Goal: Information Seeking & Learning: Compare options

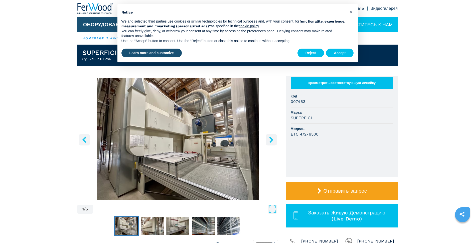
click at [270, 142] on icon "right-button" at bounding box center [271, 139] width 4 height 6
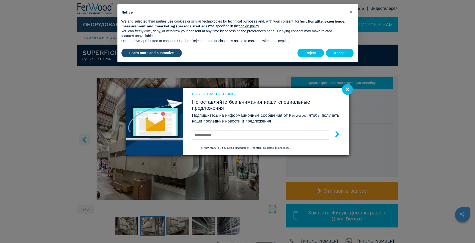
click at [270, 142] on form "Я прочитал/-а и принимаю положения «Политики конфиденциальности»" at bounding box center [266, 140] width 148 height 23
click at [345, 90] on image at bounding box center [347, 89] width 11 height 11
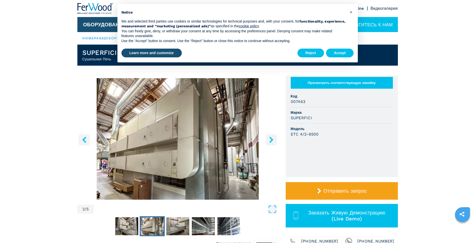
click at [271, 140] on icon "right-button" at bounding box center [271, 139] width 6 height 6
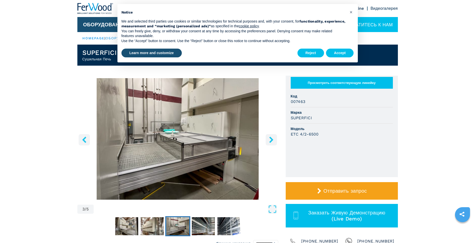
click at [272, 140] on icon "right-button" at bounding box center [271, 139] width 4 height 6
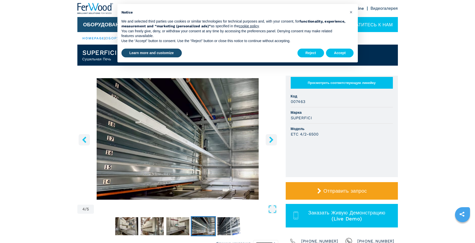
click at [272, 140] on icon "right-button" at bounding box center [271, 139] width 4 height 6
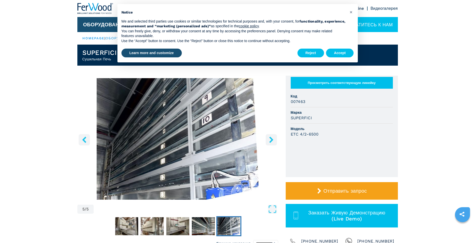
click at [272, 140] on icon "right-button" at bounding box center [271, 139] width 4 height 6
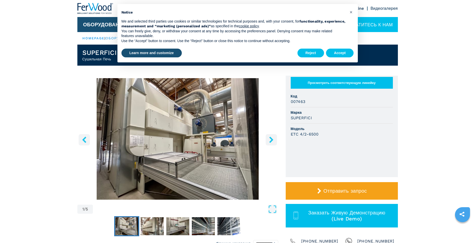
click at [272, 140] on icon "right-button" at bounding box center [271, 139] width 4 height 6
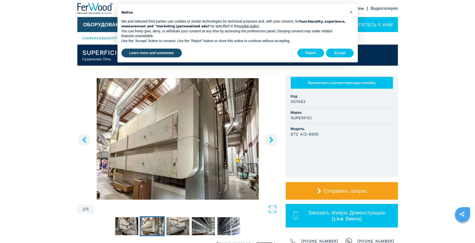
click at [272, 140] on icon "right-button" at bounding box center [271, 139] width 4 height 6
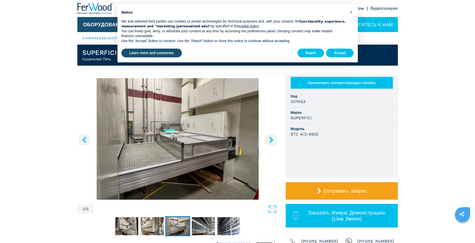
click at [272, 140] on icon "right-button" at bounding box center [271, 139] width 4 height 6
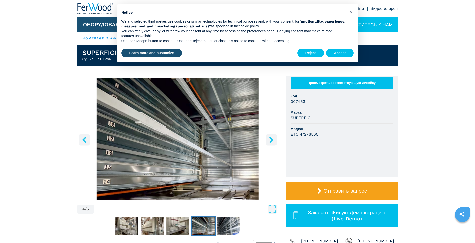
click at [272, 140] on icon "right-button" at bounding box center [271, 139] width 4 height 6
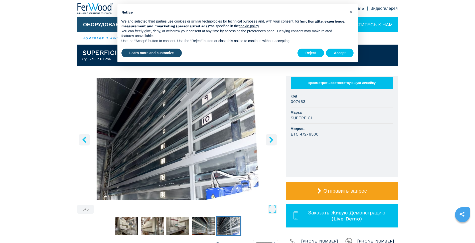
click at [272, 140] on icon "right-button" at bounding box center [271, 139] width 4 height 6
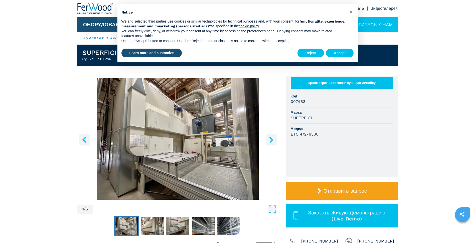
click at [272, 140] on icon "right-button" at bounding box center [271, 139] width 4 height 6
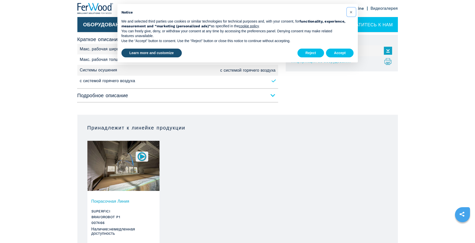
scroll to position [225, 0]
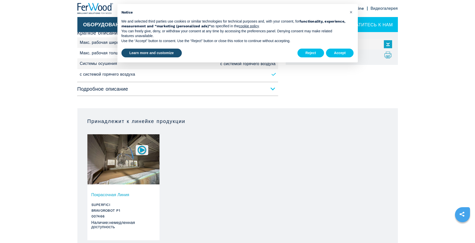
click at [143, 155] on img at bounding box center [123, 159] width 72 height 50
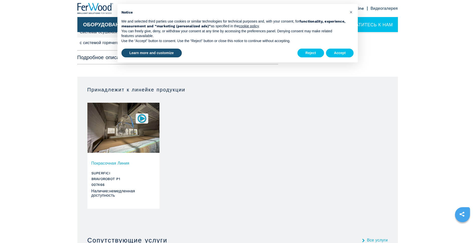
scroll to position [275, 0]
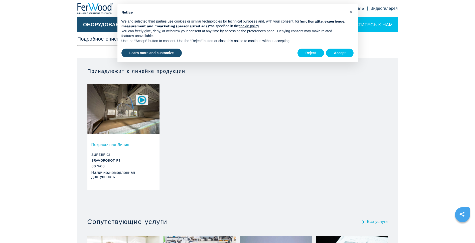
click at [127, 145] on h3 "Покрасочная Линия" at bounding box center [123, 145] width 64 height 6
click at [125, 144] on h3 "Покрасочная Линия" at bounding box center [123, 145] width 64 height 6
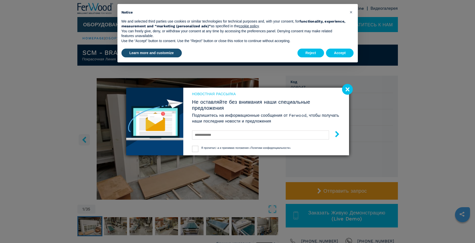
drag, startPoint x: 348, startPoint y: 88, endPoint x: 348, endPoint y: 91, distance: 3.0
click at [348, 88] on image at bounding box center [347, 89] width 11 height 11
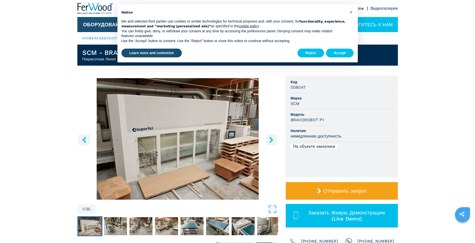
click at [273, 140] on icon "right-button" at bounding box center [271, 139] width 6 height 6
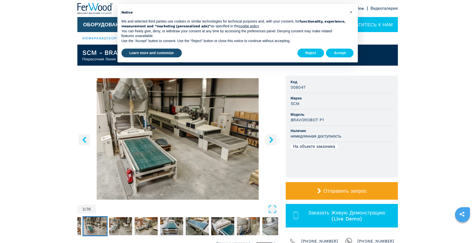
click at [269, 141] on icon "right-button" at bounding box center [271, 139] width 6 height 6
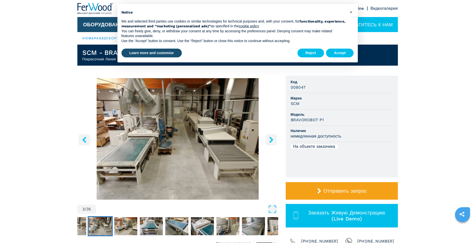
click at [271, 136] on button "right-button" at bounding box center [271, 139] width 11 height 11
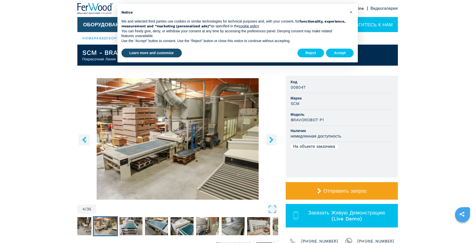
click at [271, 136] on button "right-button" at bounding box center [271, 139] width 11 height 11
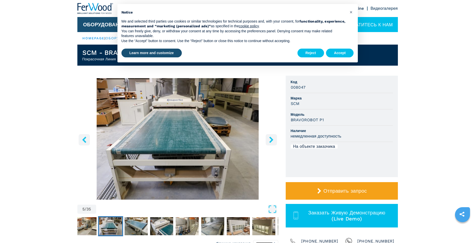
click at [271, 136] on button "right-button" at bounding box center [271, 139] width 11 height 11
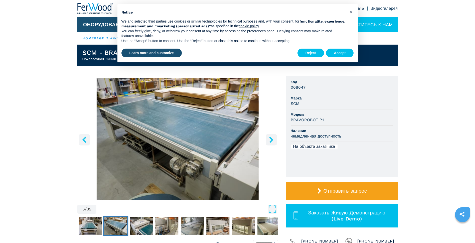
click at [271, 135] on button "right-button" at bounding box center [271, 139] width 11 height 11
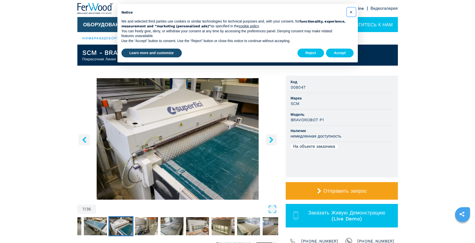
click at [350, 10] on span "×" at bounding box center [351, 12] width 3 height 6
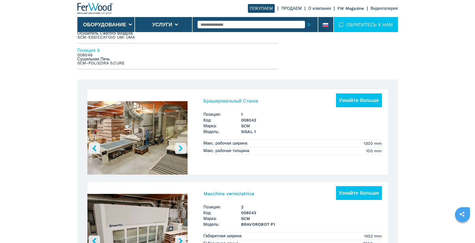
scroll to position [325, 0]
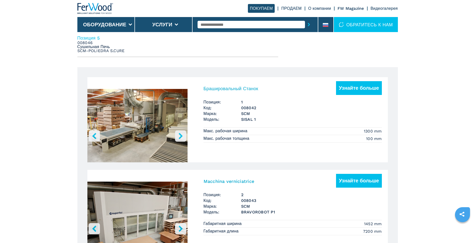
click at [178, 135] on icon "right-button" at bounding box center [181, 136] width 6 height 6
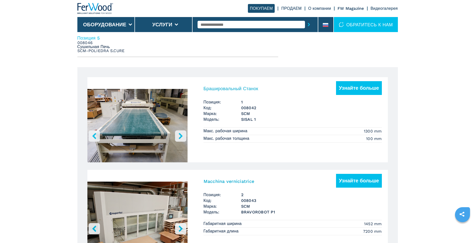
click at [178, 136] on icon "right-button" at bounding box center [181, 136] width 6 height 6
click at [179, 136] on icon "right-button" at bounding box center [181, 136] width 6 height 6
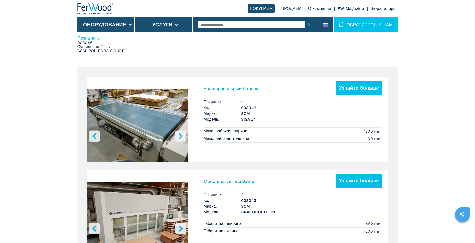
click at [179, 136] on icon "right-button" at bounding box center [181, 136] width 6 height 6
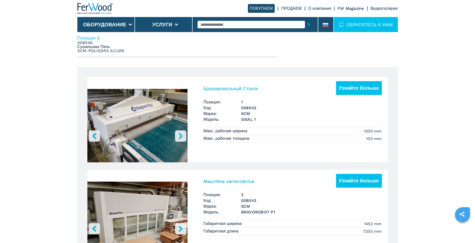
click at [179, 136] on icon "right-button" at bounding box center [181, 136] width 6 height 6
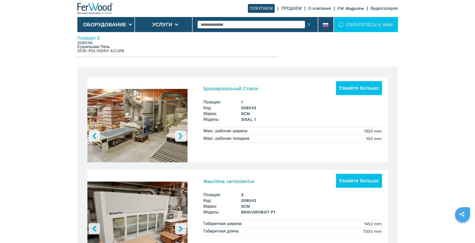
click at [181, 135] on icon "right-button" at bounding box center [181, 136] width 4 height 6
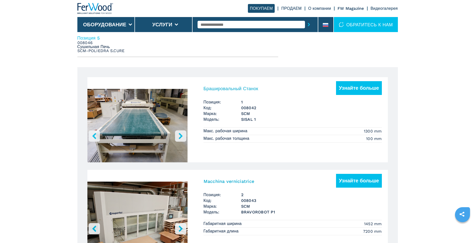
click at [181, 135] on icon "right-button" at bounding box center [181, 136] width 4 height 6
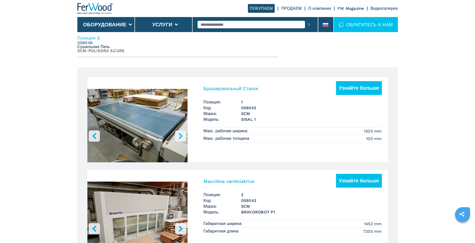
click at [181, 135] on icon "right-button" at bounding box center [181, 136] width 4 height 6
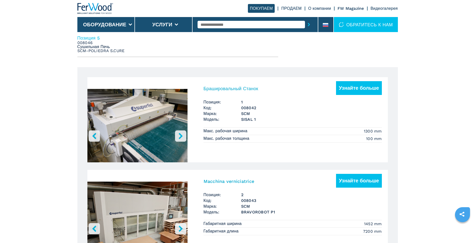
click at [181, 135] on icon "right-button" at bounding box center [181, 136] width 4 height 6
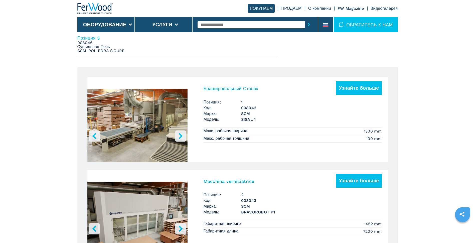
click at [181, 135] on icon "right-button" at bounding box center [181, 136] width 4 height 6
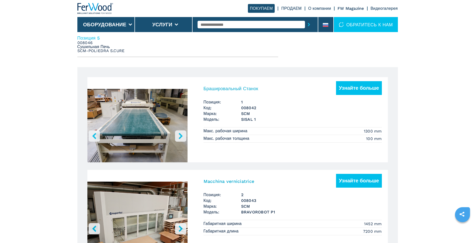
click at [181, 135] on icon "right-button" at bounding box center [181, 136] width 4 height 6
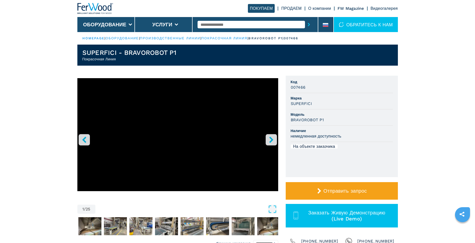
click at [271, 138] on icon "right-button" at bounding box center [271, 139] width 4 height 6
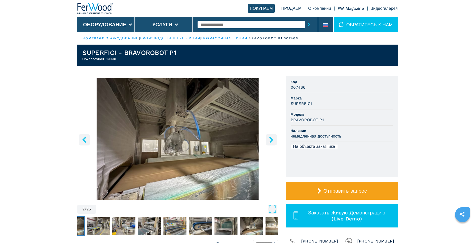
click at [88, 142] on button "left-button" at bounding box center [84, 139] width 11 height 11
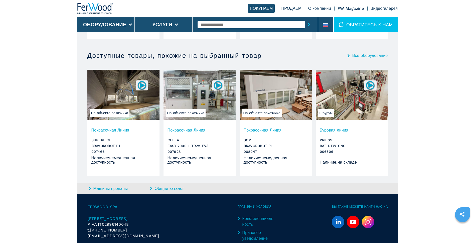
scroll to position [1001, 0]
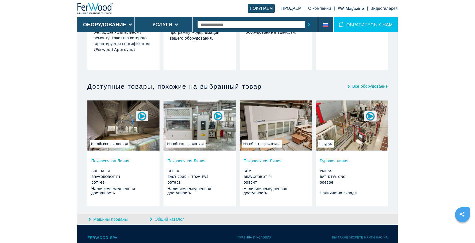
click at [359, 83] on div "Все оборудование" at bounding box center [368, 86] width 40 height 8
click at [349, 133] on img at bounding box center [352, 125] width 72 height 50
click at [353, 133] on img at bounding box center [352, 125] width 72 height 50
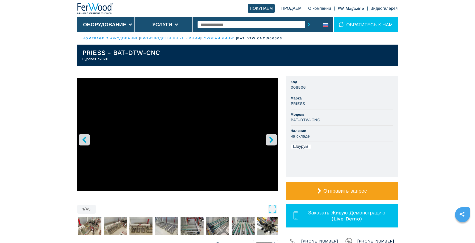
click at [269, 140] on icon "right-button" at bounding box center [271, 139] width 6 height 6
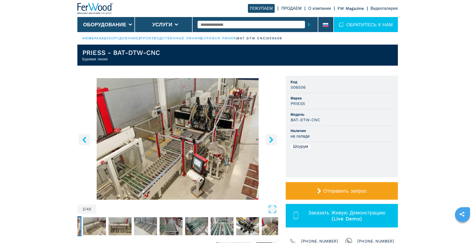
click at [269, 140] on icon "right-button" at bounding box center [271, 139] width 6 height 6
click at [270, 139] on icon "right-button" at bounding box center [271, 139] width 6 height 6
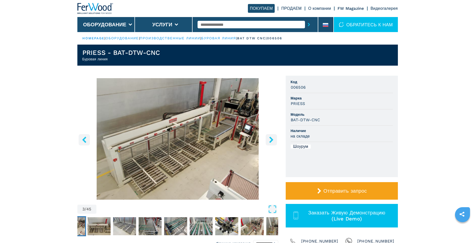
click at [271, 139] on icon "right-button" at bounding box center [271, 139] width 6 height 6
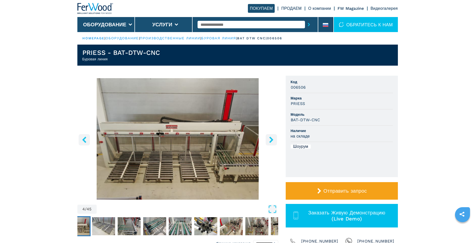
click at [271, 139] on icon "right-button" at bounding box center [271, 139] width 6 height 6
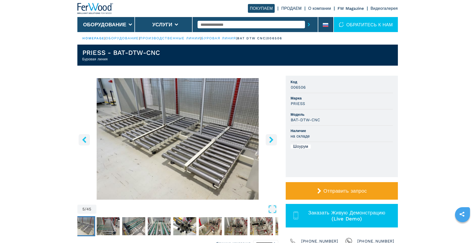
click at [271, 139] on icon "right-button" at bounding box center [271, 139] width 6 height 6
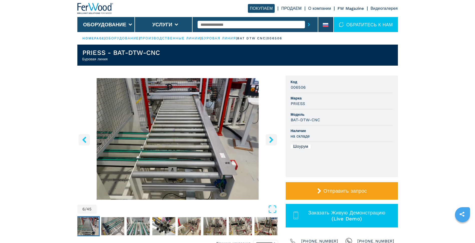
click at [271, 139] on icon "right-button" at bounding box center [271, 139] width 6 height 6
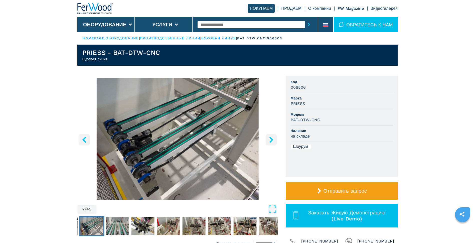
click at [271, 139] on icon "right-button" at bounding box center [271, 139] width 6 height 6
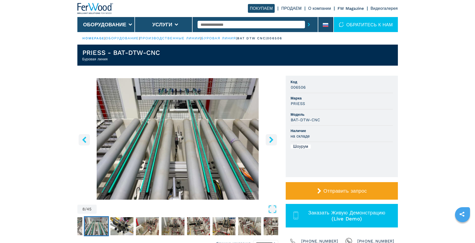
click at [271, 139] on icon "right-button" at bounding box center [271, 139] width 6 height 6
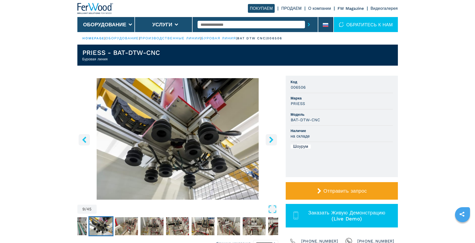
click at [271, 139] on icon "right-button" at bounding box center [271, 139] width 6 height 6
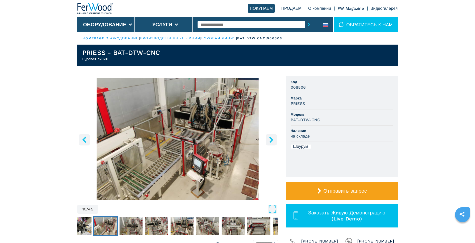
click at [271, 139] on icon "right-button" at bounding box center [271, 139] width 6 height 6
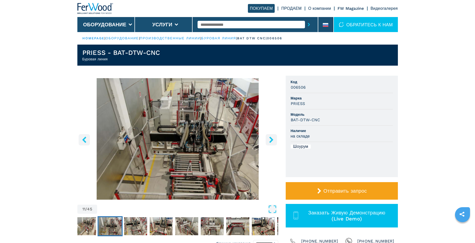
click at [271, 139] on icon "right-button" at bounding box center [271, 139] width 6 height 6
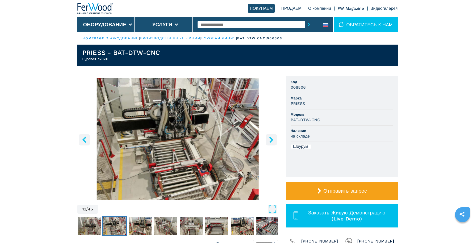
click at [271, 139] on icon "right-button" at bounding box center [271, 139] width 6 height 6
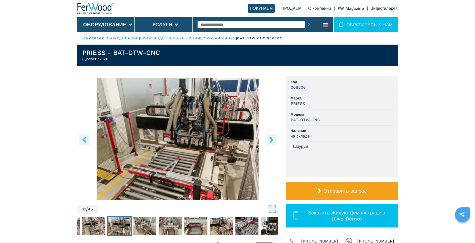
click at [271, 139] on icon "right-button" at bounding box center [271, 139] width 6 height 6
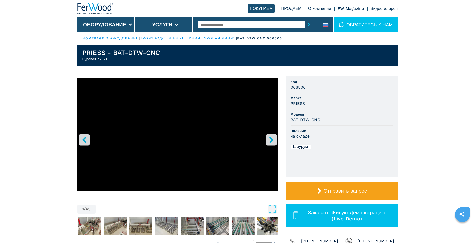
click at [177, 37] on link "производственные линии" at bounding box center [170, 38] width 60 height 4
click at [184, 37] on link "производственные линии" at bounding box center [170, 38] width 60 height 4
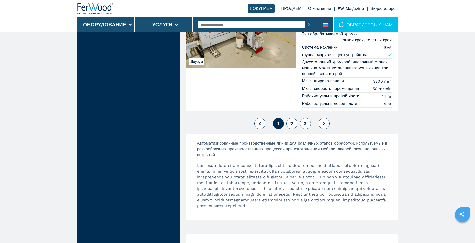
scroll to position [1227, 0]
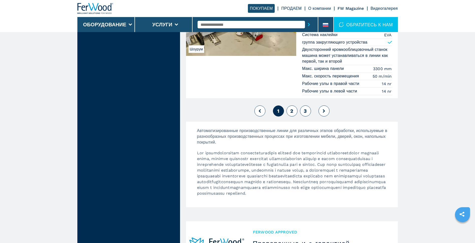
click at [287, 111] on button "2" at bounding box center [291, 110] width 11 height 11
click at [293, 113] on button "2" at bounding box center [291, 110] width 11 height 11
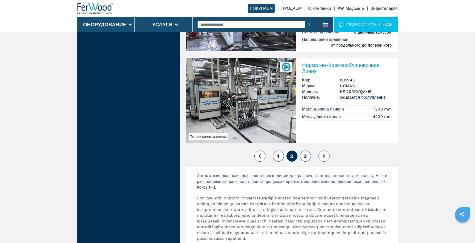
scroll to position [1177, 0]
click at [305, 157] on span "3" at bounding box center [305, 155] width 3 height 6
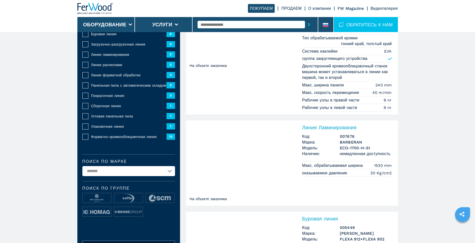
scroll to position [150, 0]
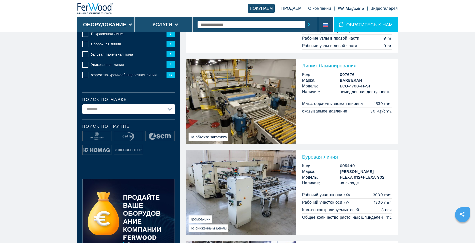
click at [256, 110] on img at bounding box center [241, 101] width 110 height 85
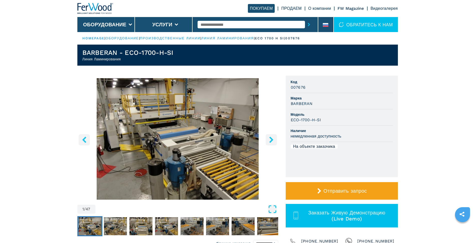
click at [272, 208] on icon "Open Fullscreen" at bounding box center [272, 209] width 9 height 9
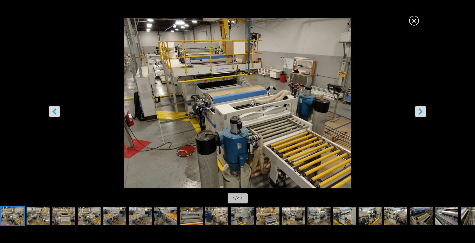
click at [423, 115] on icon "right-button" at bounding box center [420, 111] width 6 height 6
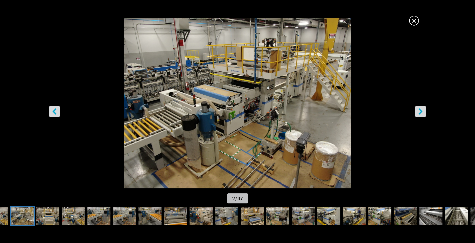
click at [422, 115] on icon "right-button" at bounding box center [420, 111] width 6 height 6
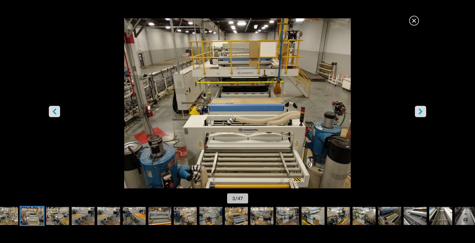
click at [422, 116] on button "right-button" at bounding box center [420, 111] width 11 height 11
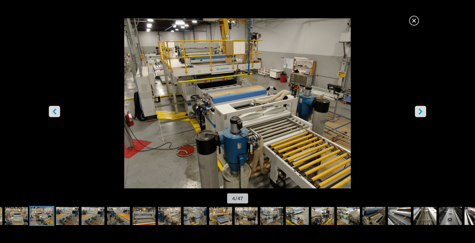
click at [421, 111] on icon "right-button" at bounding box center [421, 111] width 4 height 6
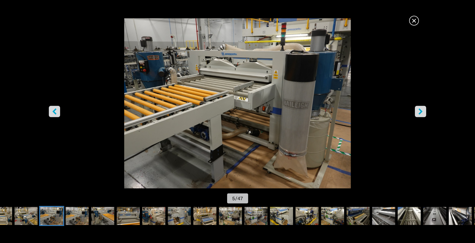
click at [421, 111] on icon "right-button" at bounding box center [421, 111] width 4 height 6
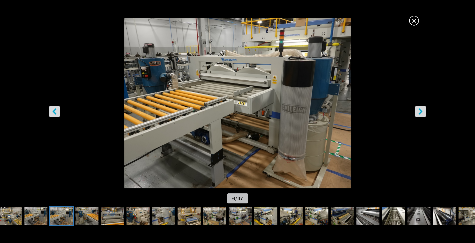
click at [421, 111] on icon "right-button" at bounding box center [421, 111] width 4 height 6
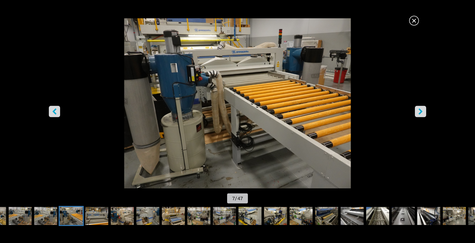
click at [421, 111] on icon "right-button" at bounding box center [421, 111] width 4 height 6
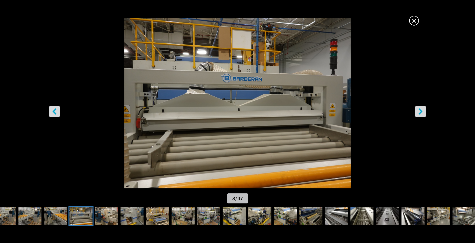
click at [421, 111] on icon "right-button" at bounding box center [421, 111] width 4 height 6
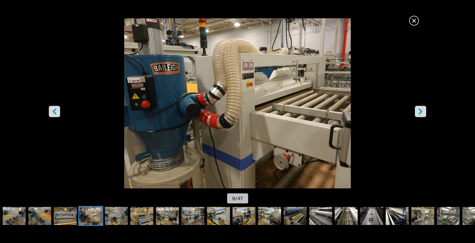
click at [421, 111] on icon "right-button" at bounding box center [421, 111] width 4 height 6
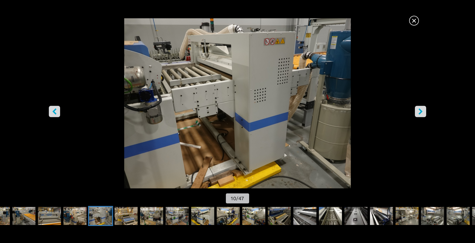
click at [421, 111] on icon "right-button" at bounding box center [421, 111] width 4 height 6
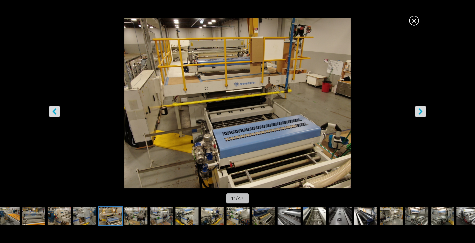
click at [421, 111] on icon "right-button" at bounding box center [421, 111] width 4 height 6
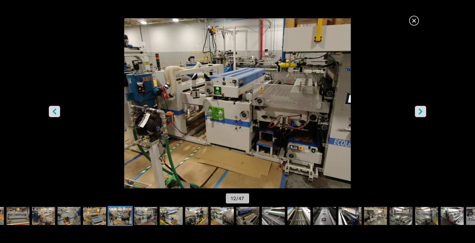
click at [421, 111] on icon "right-button" at bounding box center [421, 111] width 4 height 6
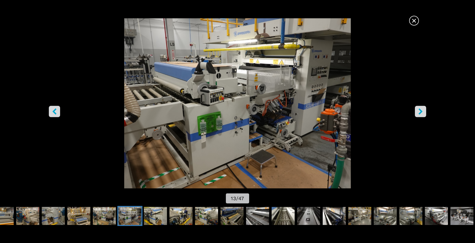
click at [421, 111] on icon "right-button" at bounding box center [421, 111] width 4 height 6
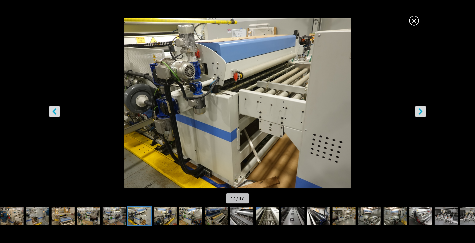
click at [421, 111] on icon "right-button" at bounding box center [421, 111] width 4 height 6
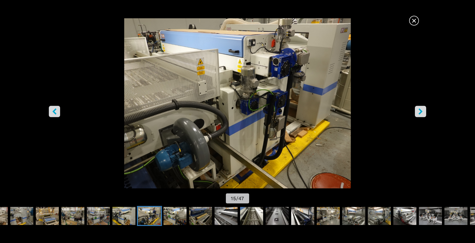
click at [421, 111] on icon "right-button" at bounding box center [421, 111] width 4 height 6
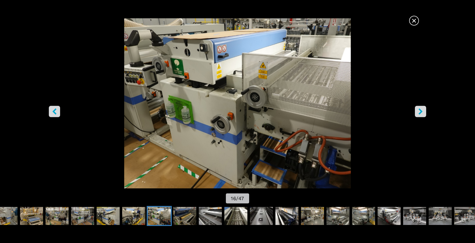
click at [421, 111] on icon "right-button" at bounding box center [421, 111] width 4 height 6
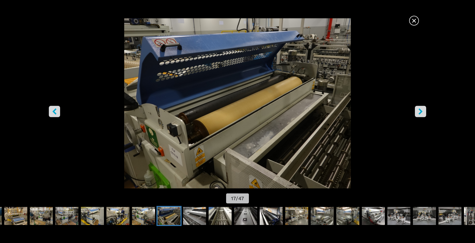
click at [417, 108] on button "right-button" at bounding box center [420, 111] width 11 height 11
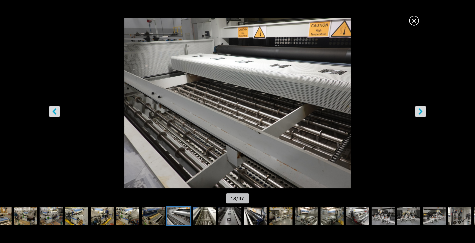
click at [421, 111] on icon "right-button" at bounding box center [421, 111] width 4 height 6
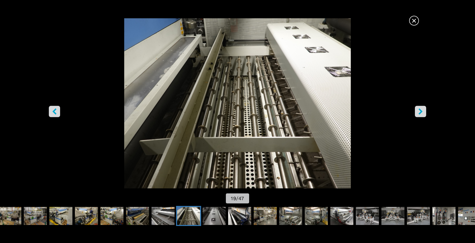
click at [421, 111] on icon "right-button" at bounding box center [421, 111] width 4 height 6
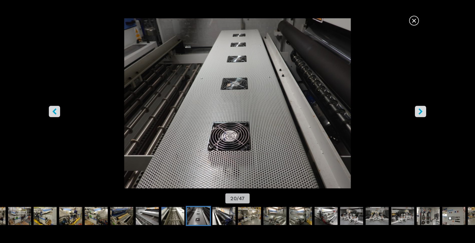
click at [421, 111] on icon "right-button" at bounding box center [421, 111] width 4 height 6
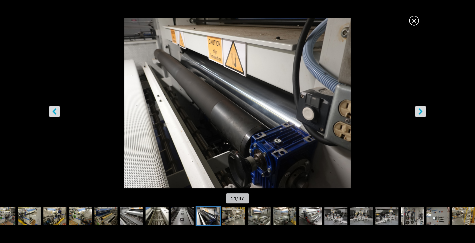
click at [421, 111] on icon "right-button" at bounding box center [421, 111] width 4 height 6
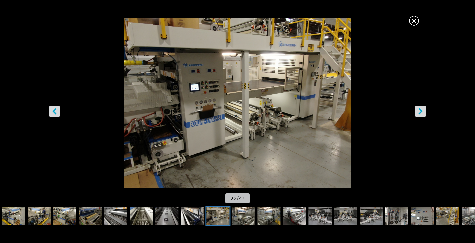
click at [421, 111] on icon "right-button" at bounding box center [421, 111] width 4 height 6
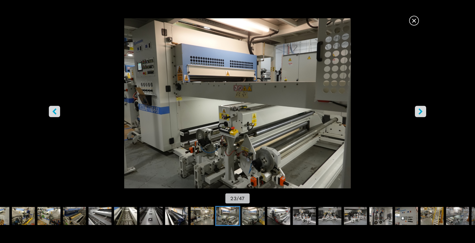
click at [421, 111] on icon "right-button" at bounding box center [421, 111] width 4 height 6
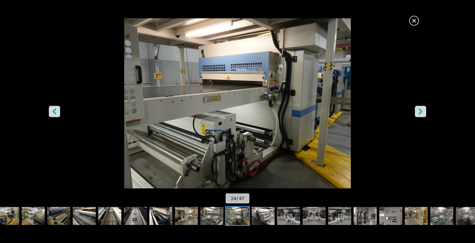
click at [417, 20] on span "×" at bounding box center [414, 19] width 9 height 9
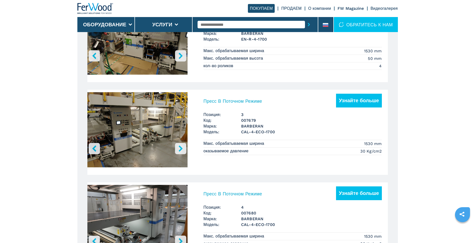
scroll to position [476, 0]
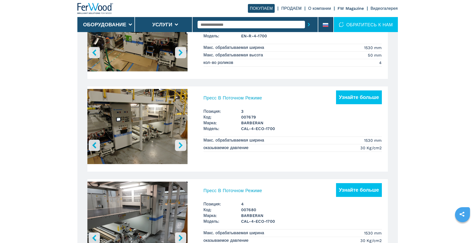
click at [244, 98] on h3 "Пресс В Поточном Режиме" at bounding box center [233, 98] width 59 height 6
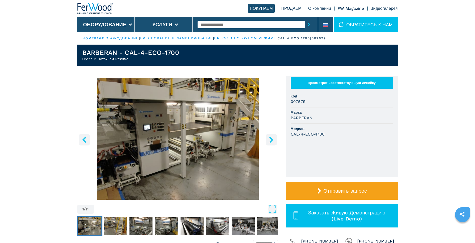
click at [272, 137] on icon "right-button" at bounding box center [271, 139] width 6 height 6
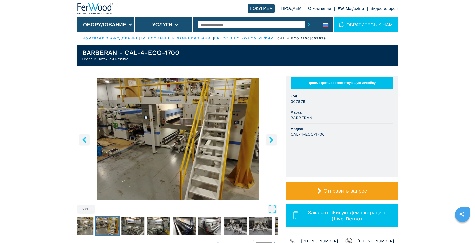
click at [272, 137] on icon "right-button" at bounding box center [271, 139] width 6 height 6
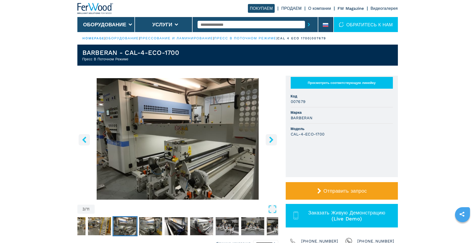
click at [272, 137] on icon "right-button" at bounding box center [271, 139] width 6 height 6
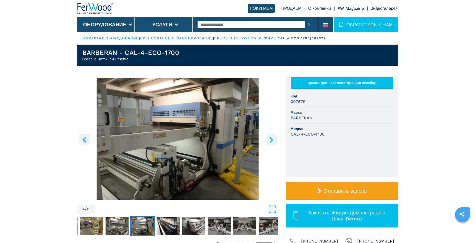
click at [272, 137] on icon "right-button" at bounding box center [271, 139] width 6 height 6
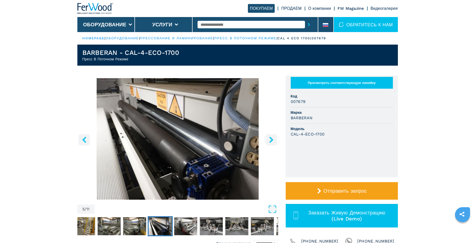
click at [272, 137] on icon "right-button" at bounding box center [271, 139] width 6 height 6
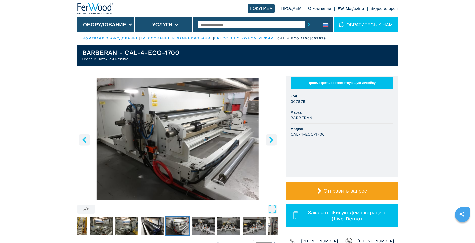
click at [272, 137] on icon "right-button" at bounding box center [271, 139] width 6 height 6
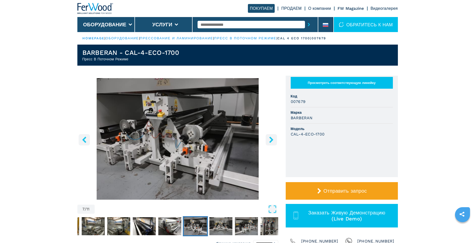
click at [272, 137] on icon "right-button" at bounding box center [271, 139] width 6 height 6
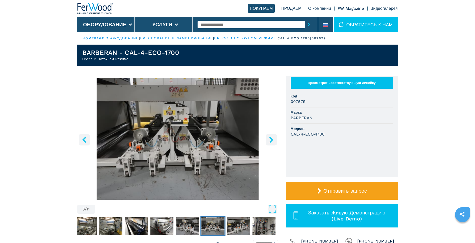
click at [272, 137] on icon "right-button" at bounding box center [271, 139] width 6 height 6
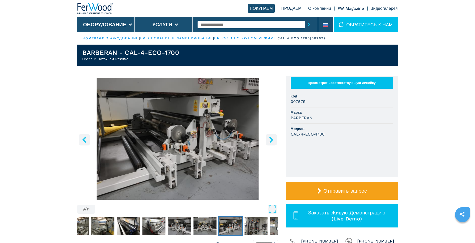
click at [272, 137] on icon "right-button" at bounding box center [271, 139] width 6 height 6
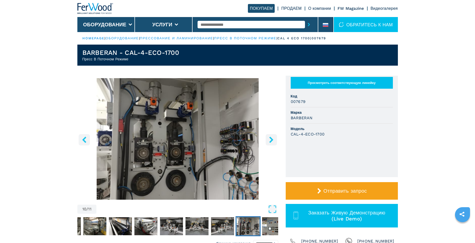
click at [272, 137] on icon "right-button" at bounding box center [271, 139] width 6 height 6
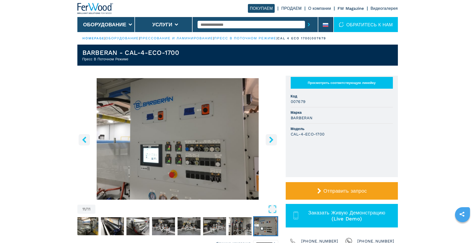
click at [272, 137] on icon "right-button" at bounding box center [271, 139] width 6 height 6
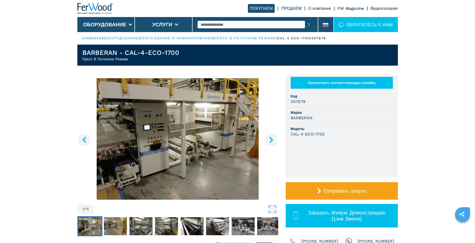
click at [272, 137] on icon "right-button" at bounding box center [271, 139] width 6 height 6
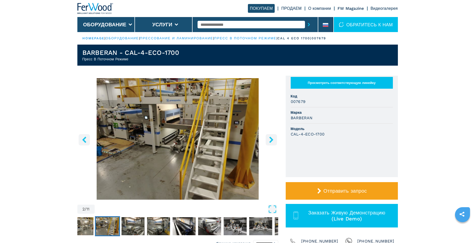
click at [272, 137] on icon "right-button" at bounding box center [271, 139] width 6 height 6
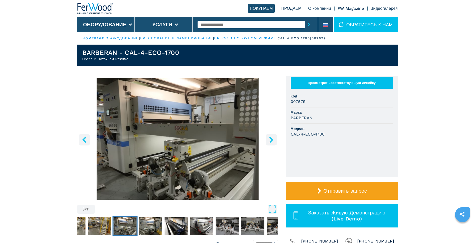
click at [272, 137] on icon "right-button" at bounding box center [271, 139] width 6 height 6
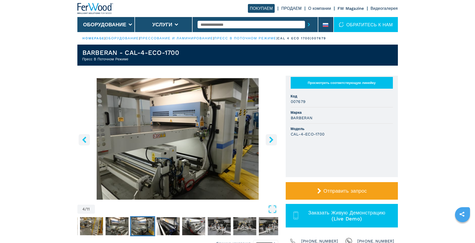
click at [272, 137] on icon "right-button" at bounding box center [271, 139] width 6 height 6
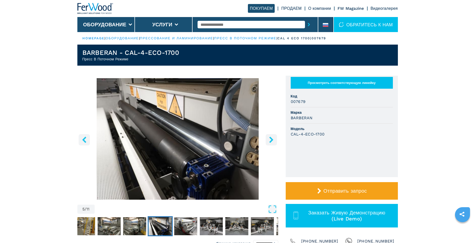
click at [270, 139] on icon "right-button" at bounding box center [271, 139] width 6 height 6
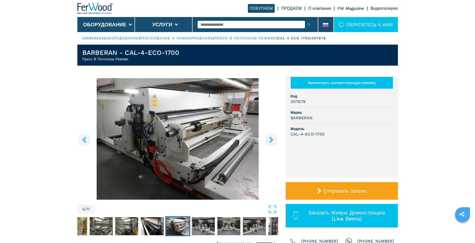
click at [272, 141] on icon "right-button" at bounding box center [271, 139] width 4 height 6
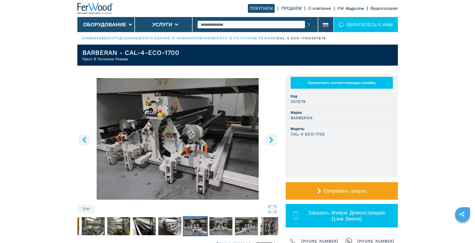
click at [272, 141] on icon "right-button" at bounding box center [271, 139] width 6 height 6
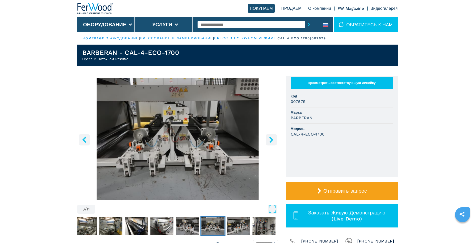
click at [272, 141] on icon "right-button" at bounding box center [271, 139] width 6 height 6
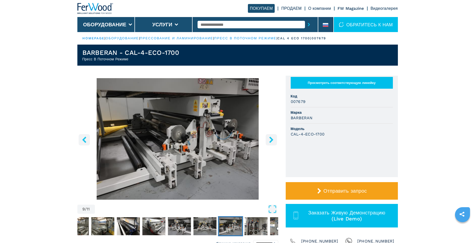
click at [272, 141] on icon "right-button" at bounding box center [271, 139] width 6 height 6
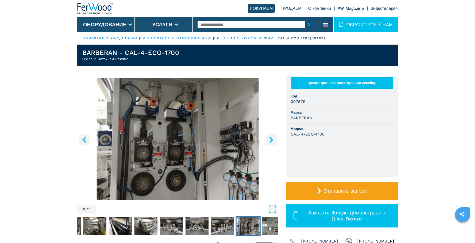
click at [272, 141] on icon "right-button" at bounding box center [271, 139] width 6 height 6
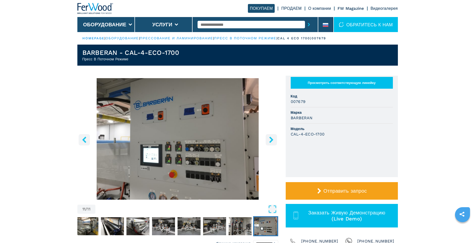
click at [272, 141] on icon "right-button" at bounding box center [271, 139] width 6 height 6
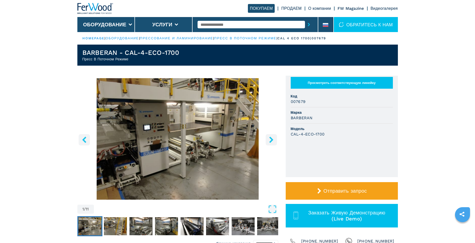
click at [272, 141] on icon "right-button" at bounding box center [271, 139] width 6 height 6
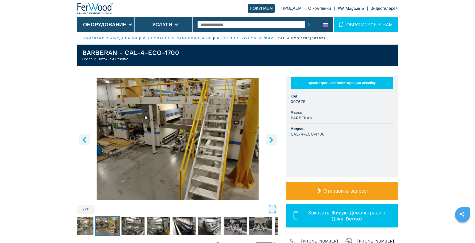
click at [273, 139] on icon "right-button" at bounding box center [271, 139] width 6 height 6
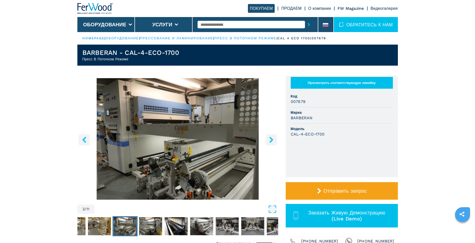
click at [273, 139] on icon "right-button" at bounding box center [271, 139] width 6 height 6
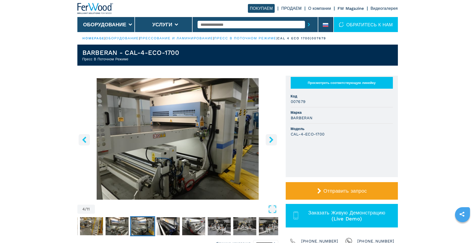
click at [273, 139] on icon "right-button" at bounding box center [271, 139] width 6 height 6
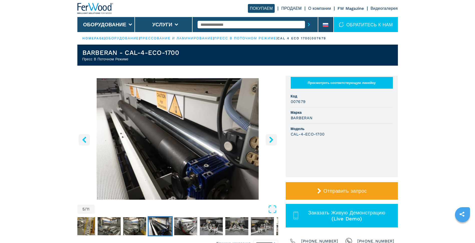
click at [273, 139] on icon "right-button" at bounding box center [271, 139] width 6 height 6
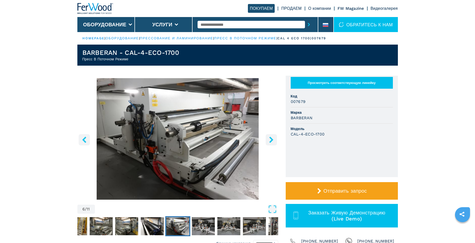
click at [273, 139] on icon "right-button" at bounding box center [271, 139] width 6 height 6
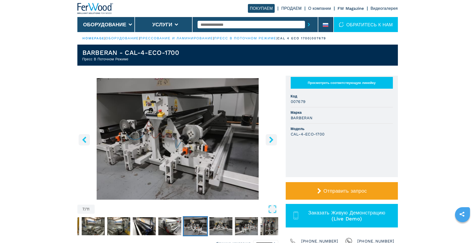
click at [273, 139] on icon "right-button" at bounding box center [271, 139] width 6 height 6
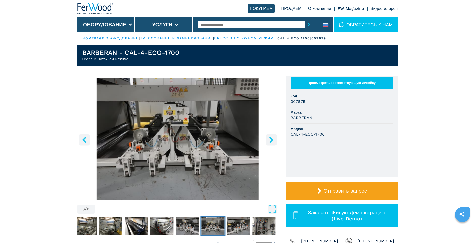
click at [273, 139] on icon "right-button" at bounding box center [271, 139] width 6 height 6
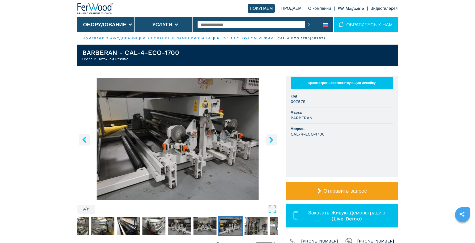
click at [273, 139] on icon "right-button" at bounding box center [271, 139] width 6 height 6
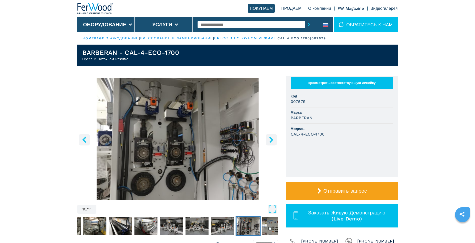
click at [273, 139] on icon "right-button" at bounding box center [271, 139] width 6 height 6
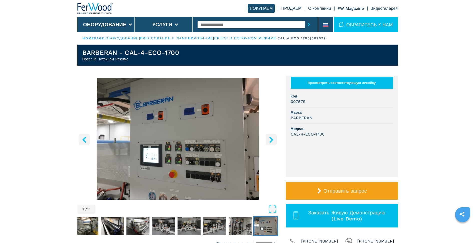
click at [269, 140] on icon "right-button" at bounding box center [271, 139] width 6 height 6
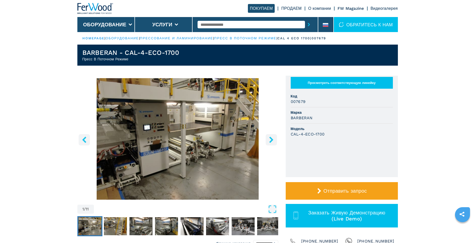
click at [274, 140] on icon "right-button" at bounding box center [271, 139] width 6 height 6
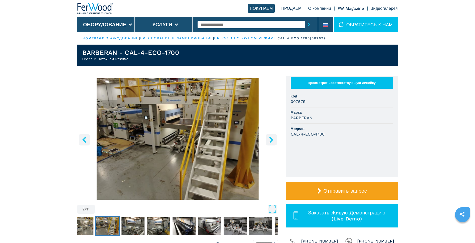
click at [274, 140] on icon "right-button" at bounding box center [271, 139] width 6 height 6
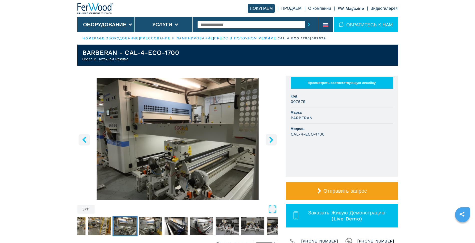
click at [274, 140] on icon "right-button" at bounding box center [271, 139] width 6 height 6
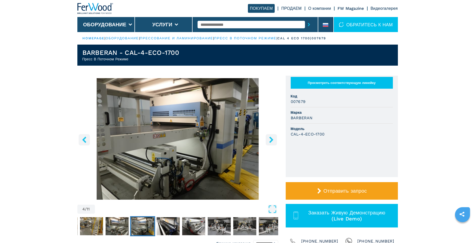
click at [274, 140] on icon "right-button" at bounding box center [271, 139] width 6 height 6
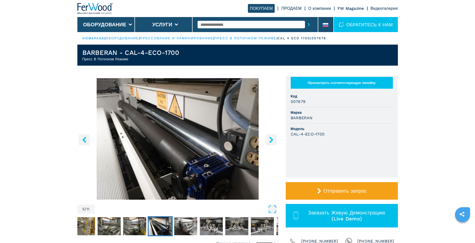
click at [274, 140] on icon "right-button" at bounding box center [271, 139] width 6 height 6
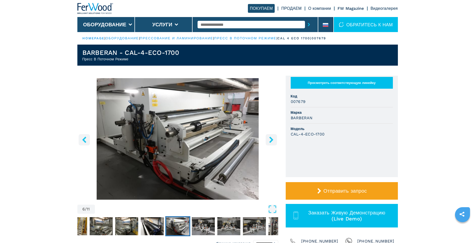
click at [274, 140] on icon "right-button" at bounding box center [271, 139] width 6 height 6
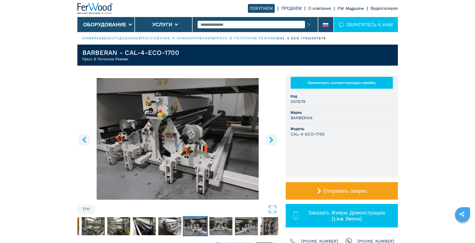
click at [274, 140] on icon "right-button" at bounding box center [271, 139] width 6 height 6
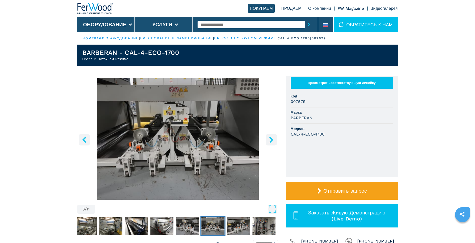
click at [274, 140] on icon "right-button" at bounding box center [271, 139] width 6 height 6
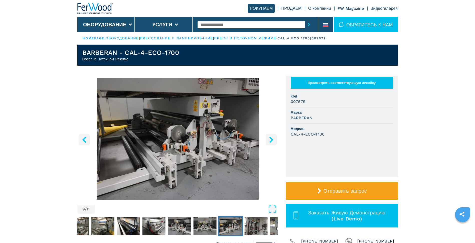
click at [274, 140] on icon "right-button" at bounding box center [271, 139] width 6 height 6
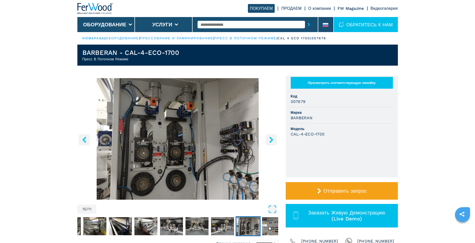
click at [274, 140] on icon "right-button" at bounding box center [271, 139] width 6 height 6
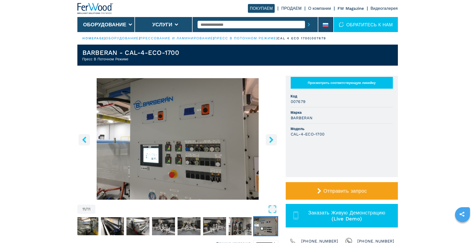
click at [274, 140] on icon "right-button" at bounding box center [271, 139] width 6 height 6
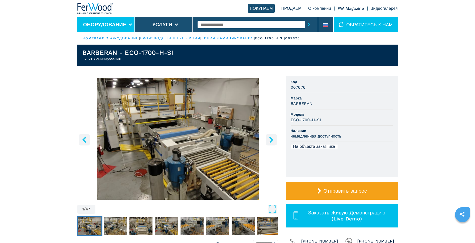
click at [129, 24] on icon at bounding box center [131, 25] width 4 height 2
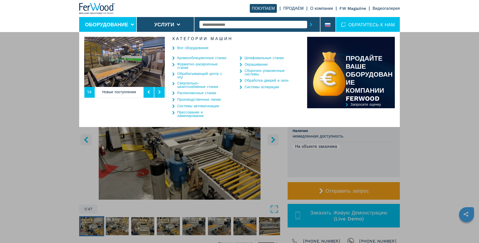
click at [257, 63] on link "Окрашивание" at bounding box center [255, 65] width 23 height 4
click at [419, 144] on div "Оборудование Кромкооблицовочные станки Форматно-раскроечные станки Обрабатывающ…" at bounding box center [239, 153] width 479 height 243
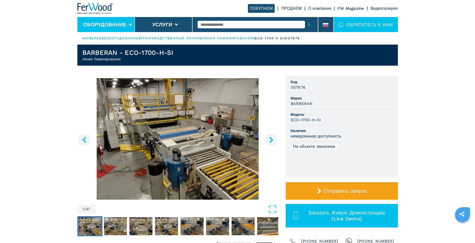
click at [125, 26] on button "Оборудование" at bounding box center [104, 25] width 43 height 6
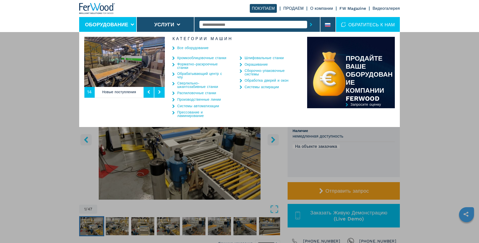
click at [266, 80] on link "Обработка дверей и окон" at bounding box center [266, 81] width 44 height 4
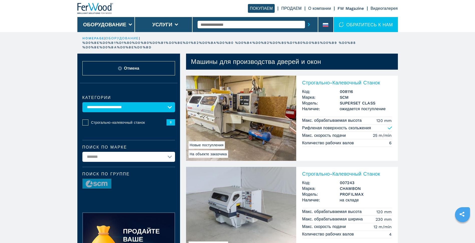
select select "**********"
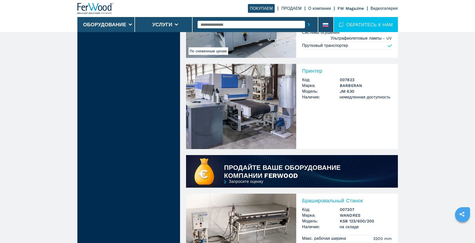
scroll to position [275, 0]
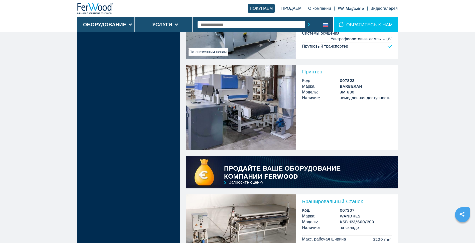
click at [260, 96] on img at bounding box center [241, 107] width 110 height 85
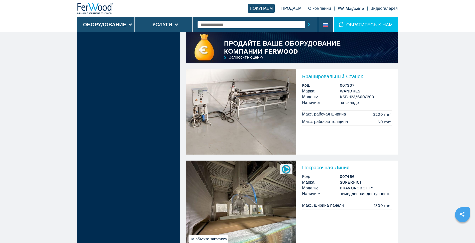
scroll to position [401, 0]
click at [272, 102] on img at bounding box center [241, 111] width 110 height 85
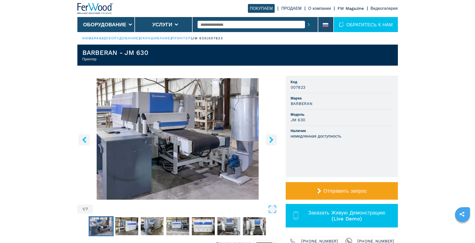
click at [272, 138] on icon "right-button" at bounding box center [271, 139] width 4 height 6
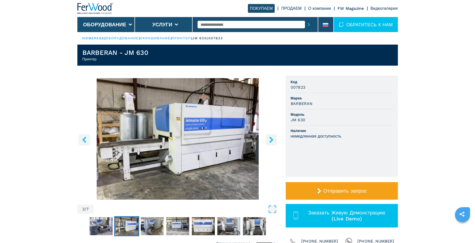
click at [272, 138] on icon "right-button" at bounding box center [271, 139] width 6 height 6
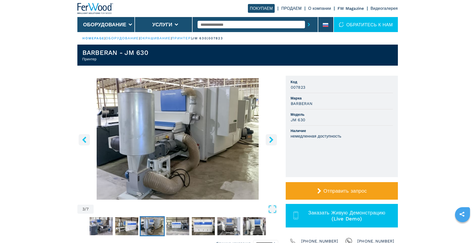
click at [272, 138] on icon "right-button" at bounding box center [271, 139] width 6 height 6
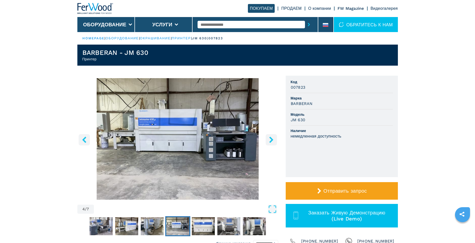
click at [272, 138] on icon "right-button" at bounding box center [271, 139] width 6 height 6
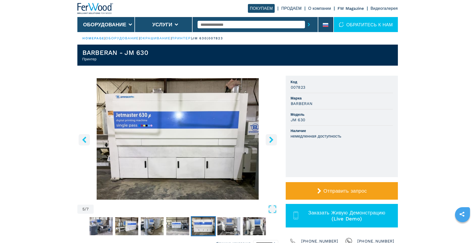
click at [272, 138] on icon "right-button" at bounding box center [271, 139] width 6 height 6
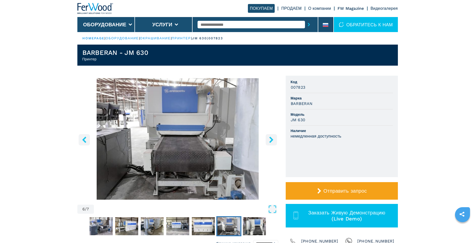
click at [272, 138] on icon "right-button" at bounding box center [271, 139] width 6 height 6
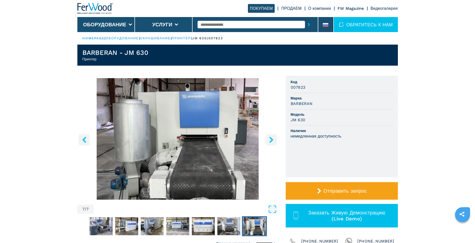
click at [272, 138] on icon "right-button" at bounding box center [271, 139] width 6 height 6
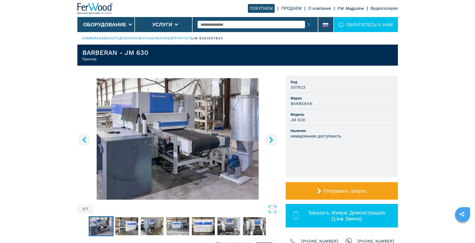
click at [272, 138] on icon "right-button" at bounding box center [271, 139] width 6 height 6
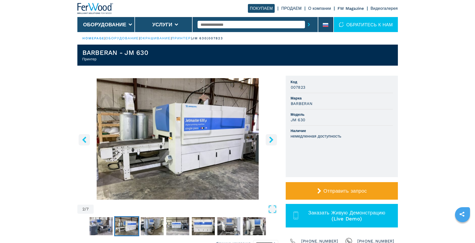
click at [272, 138] on icon "right-button" at bounding box center [271, 139] width 6 height 6
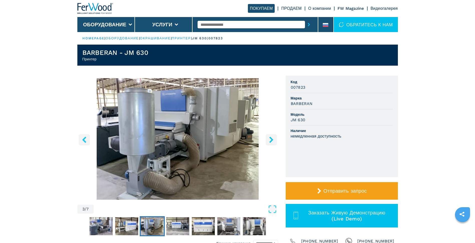
click at [272, 138] on icon "right-button" at bounding box center [271, 139] width 6 height 6
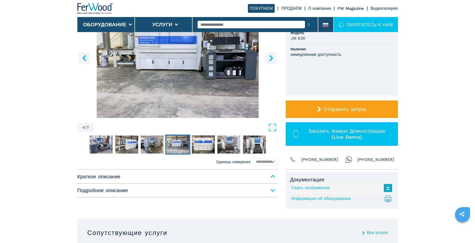
scroll to position [25, 0]
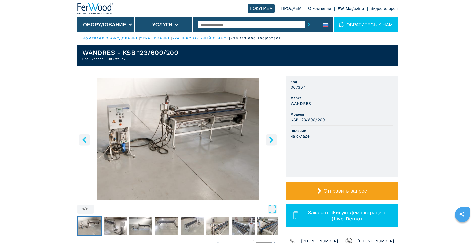
click at [269, 140] on icon "right-button" at bounding box center [271, 139] width 6 height 6
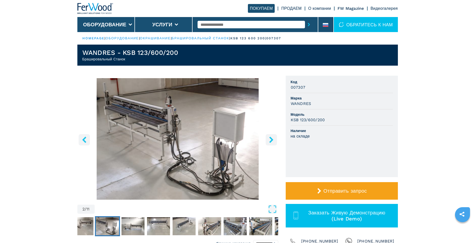
click at [269, 140] on icon "right-button" at bounding box center [271, 139] width 6 height 6
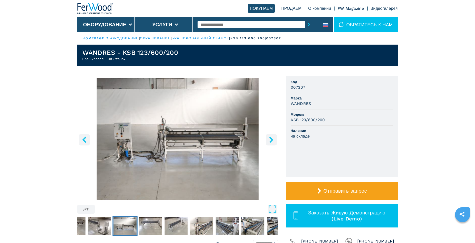
click at [269, 140] on icon "right-button" at bounding box center [271, 139] width 6 height 6
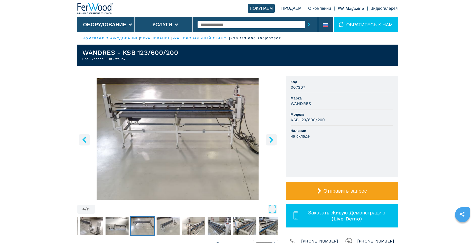
click at [269, 140] on icon "right-button" at bounding box center [271, 139] width 6 height 6
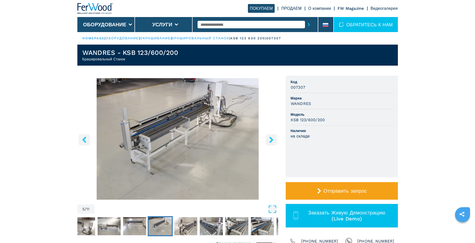
click at [269, 140] on icon "right-button" at bounding box center [271, 139] width 6 height 6
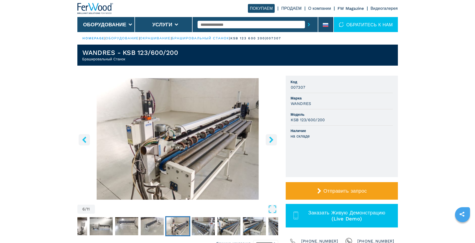
click at [269, 140] on icon "right-button" at bounding box center [271, 139] width 6 height 6
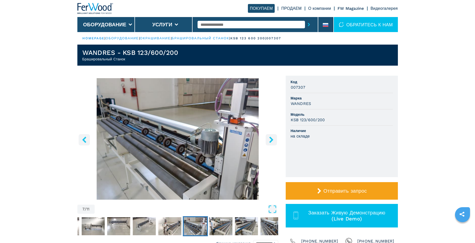
click at [269, 140] on icon "right-button" at bounding box center [271, 139] width 6 height 6
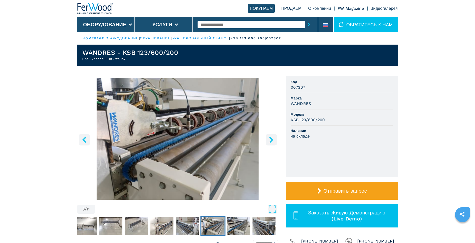
click at [269, 140] on icon "right-button" at bounding box center [271, 139] width 6 height 6
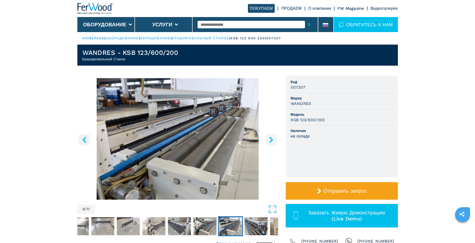
click at [269, 140] on icon "right-button" at bounding box center [271, 139] width 6 height 6
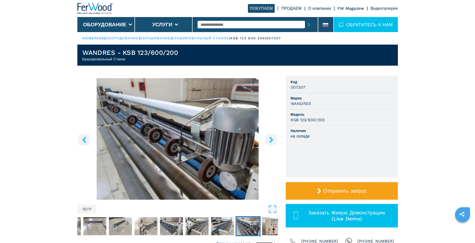
click at [269, 140] on icon "right-button" at bounding box center [271, 139] width 6 height 6
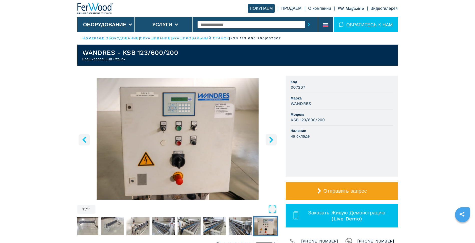
click at [269, 140] on icon "right-button" at bounding box center [271, 139] width 6 height 6
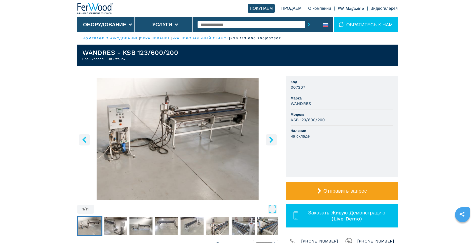
click at [269, 140] on icon "right-button" at bounding box center [271, 139] width 6 height 6
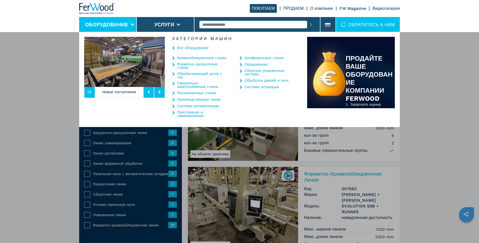
click at [259, 63] on link "Окрашивание" at bounding box center [255, 65] width 23 height 4
click at [260, 65] on link "Окрашивание" at bounding box center [255, 65] width 23 height 4
